Goal: Task Accomplishment & Management: Use online tool/utility

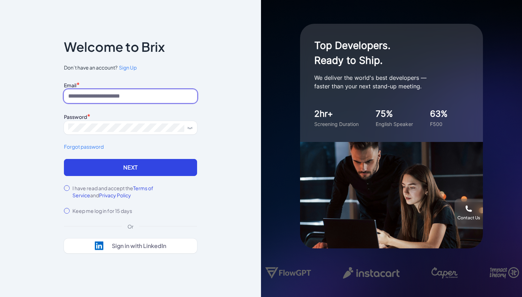
click at [166, 102] on input at bounding box center [130, 97] width 133 height 14
type input "**********"
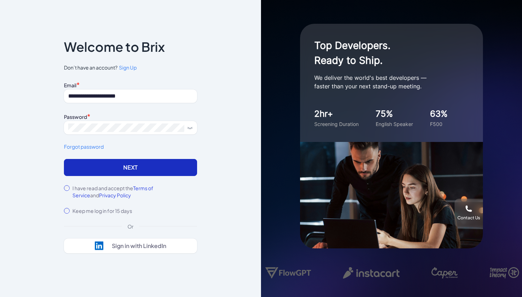
click at [140, 165] on button "Next" at bounding box center [130, 167] width 133 height 17
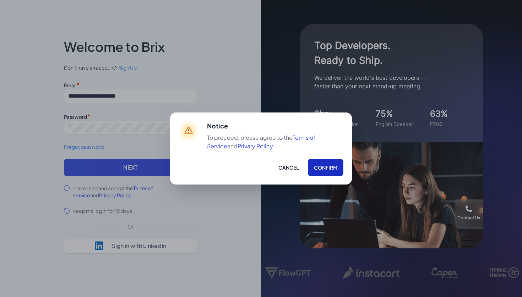
click at [328, 167] on button "Confirm" at bounding box center [326, 167] width 36 height 17
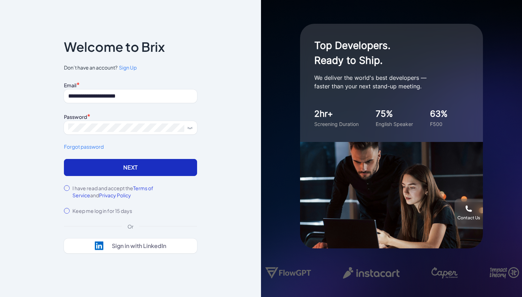
click at [141, 171] on button "Next" at bounding box center [130, 167] width 133 height 17
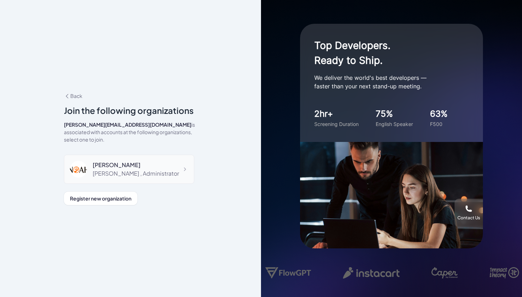
click at [139, 169] on div "[PERSON_NAME] , Administrator" at bounding box center [136, 173] width 86 height 9
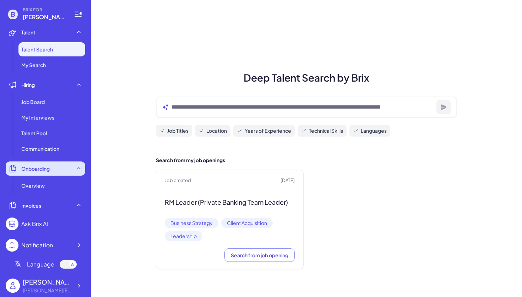
scroll to position [1, 0]
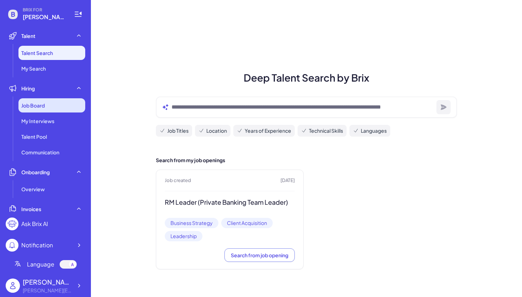
click at [49, 109] on div "Job Board" at bounding box center [51, 105] width 67 height 14
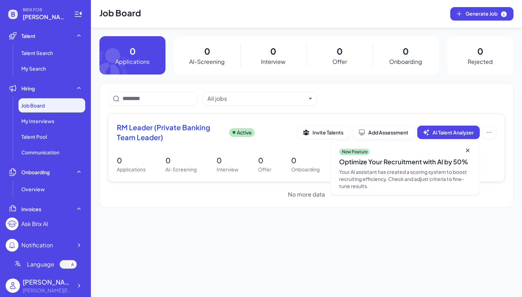
click at [467, 144] on div "New Feature Optimize Your Recruitment with AI by 50% Your AI assistant has crea…" at bounding box center [405, 168] width 149 height 54
click at [467, 146] on div "New Feature Optimize Your Recruitment with AI by 50% Your AI assistant has crea…" at bounding box center [405, 168] width 149 height 54
click at [469, 149] on icon at bounding box center [467, 150] width 7 height 7
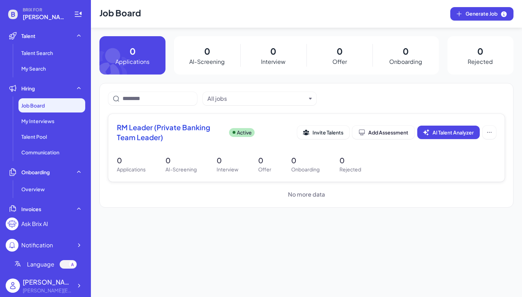
click at [134, 133] on span "RM Leader (Private Banking Team Leader)" at bounding box center [170, 133] width 107 height 20
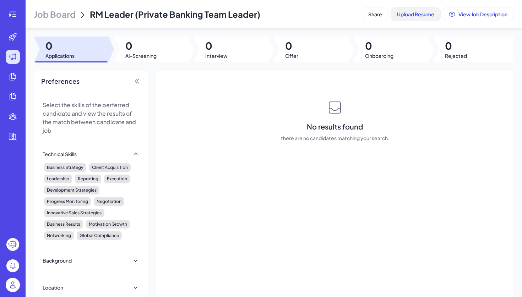
click at [419, 16] on span "Upload Resume" at bounding box center [415, 14] width 37 height 6
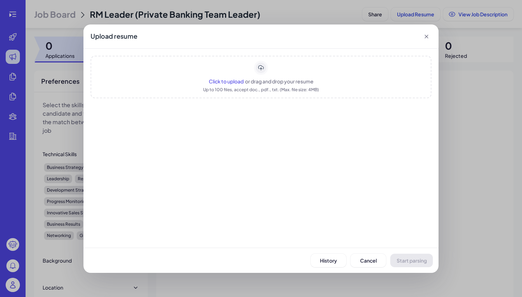
click at [426, 34] on icon at bounding box center [426, 36] width 7 height 7
